Goal: Go to known website: Access a specific website the user already knows

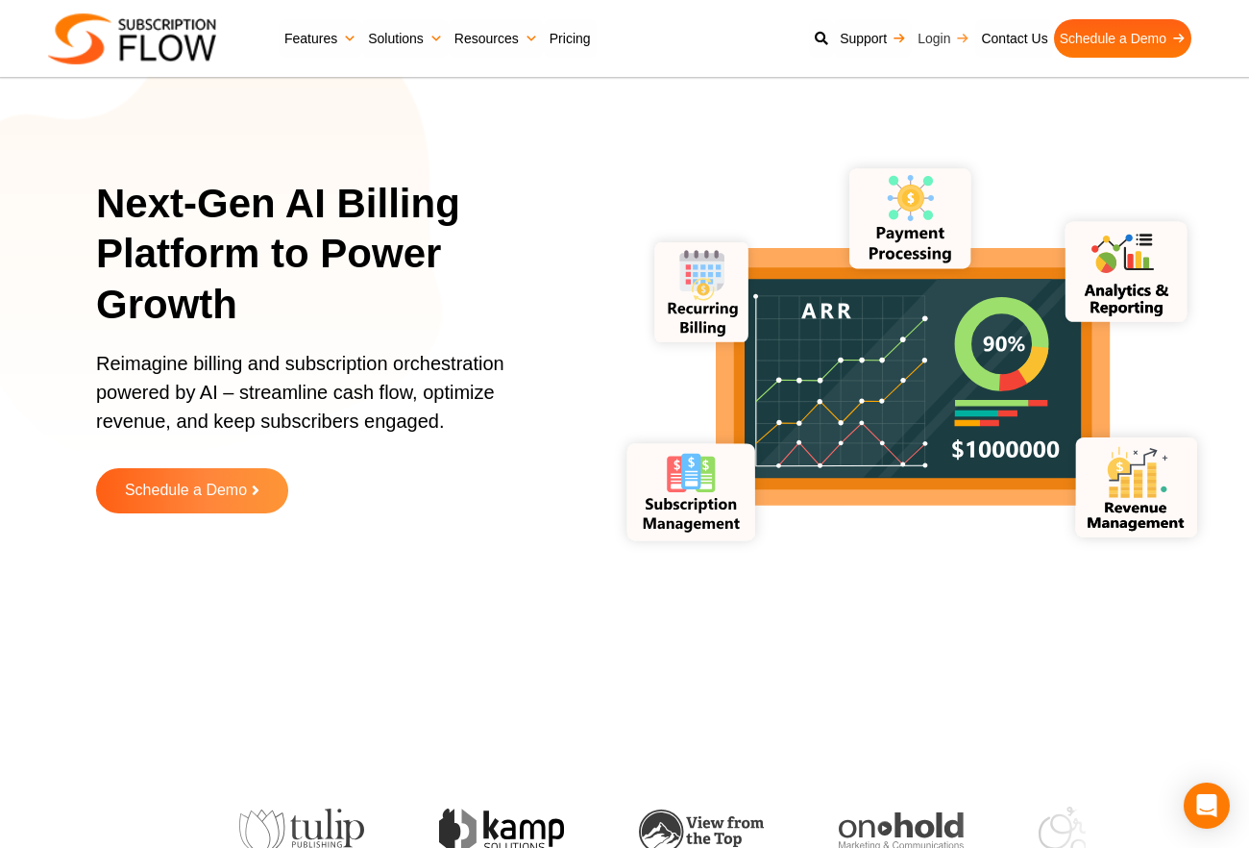
click at [945, 40] on link "Login" at bounding box center [943, 38] width 63 height 38
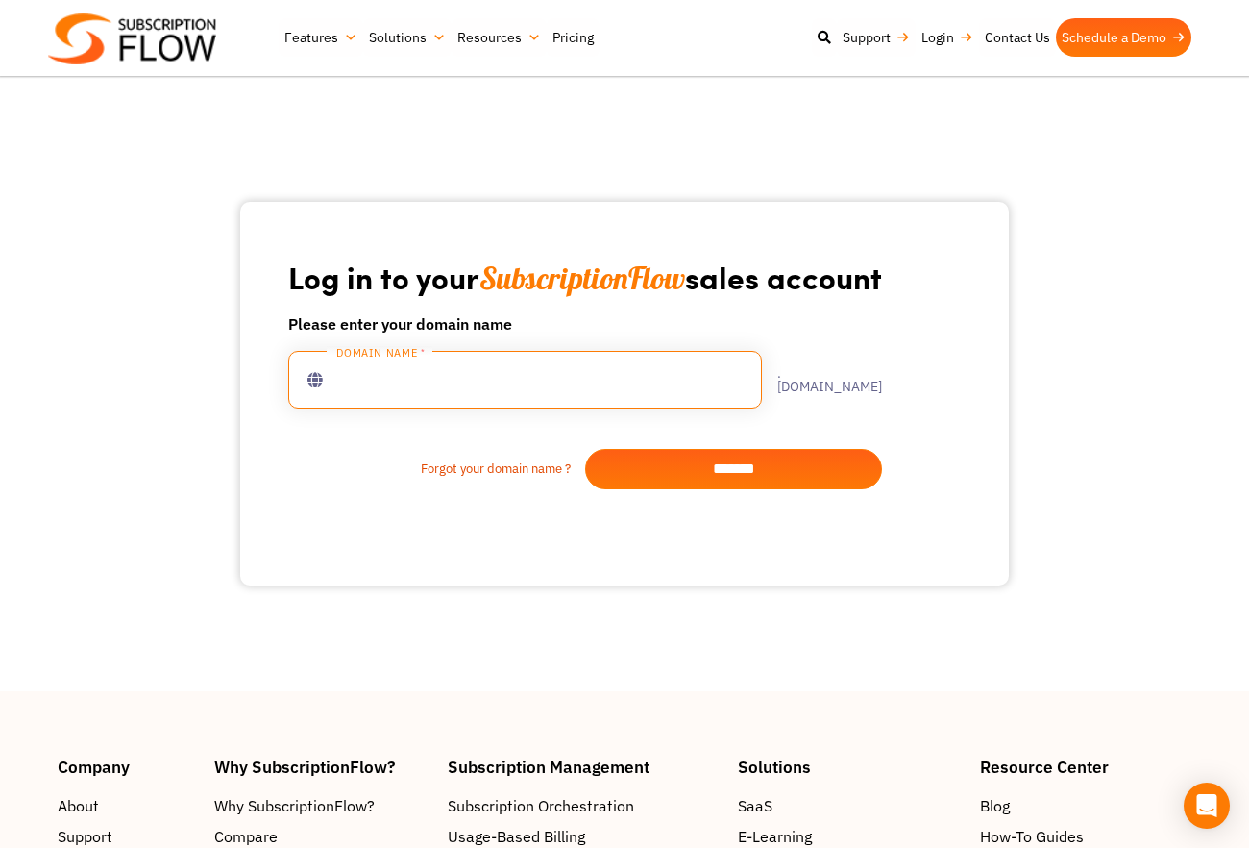
click at [681, 381] on input "text" at bounding box center [525, 380] width 474 height 58
type input "**********"
click at [775, 477] on input "*******" at bounding box center [733, 469] width 297 height 40
